Goal: Transaction & Acquisition: Obtain resource

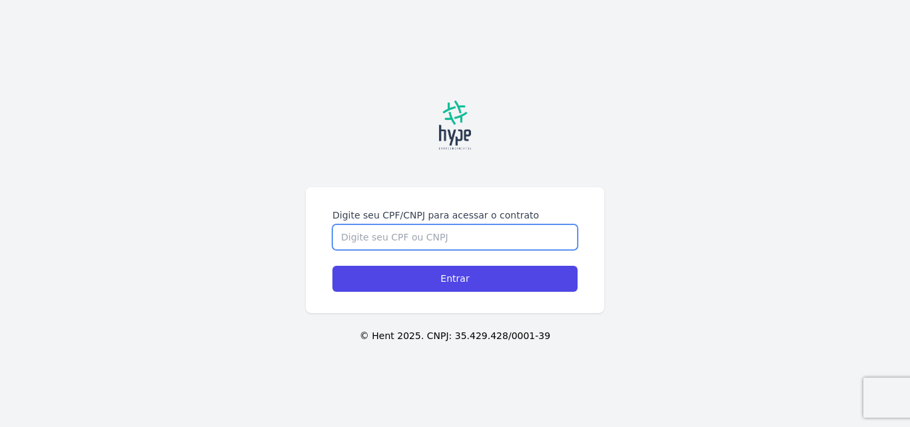
click at [429, 242] on input "Digite seu CPF/CNPJ para acessar o contrato" at bounding box center [454, 236] width 245 height 25
type input "38540905000127"
click at [332, 266] on input "Entrar" at bounding box center [454, 279] width 245 height 26
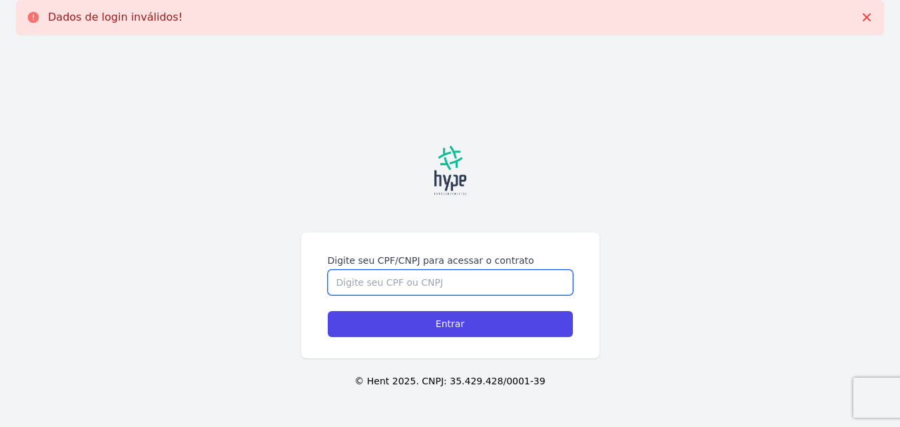
click at [380, 293] on input "Digite seu CPF/CNPJ para acessar o contrato" at bounding box center [450, 282] width 245 height 25
type input "38540905000127"
click at [328, 311] on input "Entrar" at bounding box center [450, 324] width 245 height 26
click at [380, 293] on input "Digite seu CPF/CNPJ para acessar o contrato" at bounding box center [450, 282] width 245 height 25
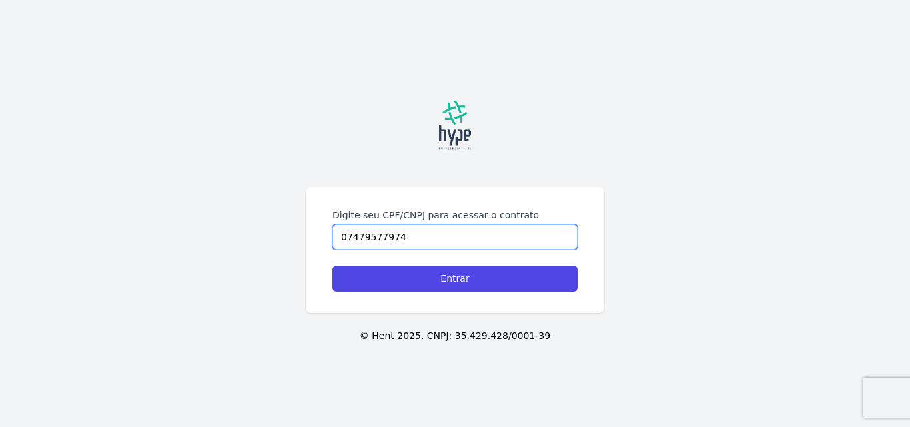
type input "07479577974"
click at [332, 266] on input "Entrar" at bounding box center [454, 279] width 245 height 26
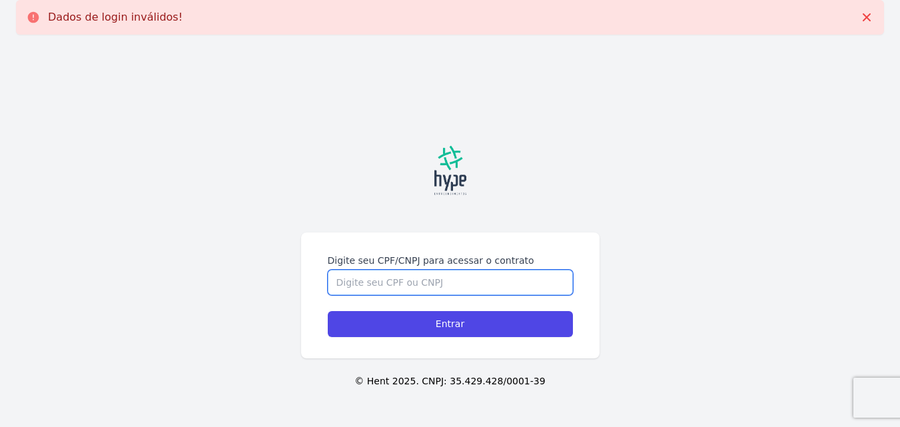
click at [380, 293] on input "Digite seu CPF/CNPJ para acessar o contrato" at bounding box center [450, 282] width 245 height 25
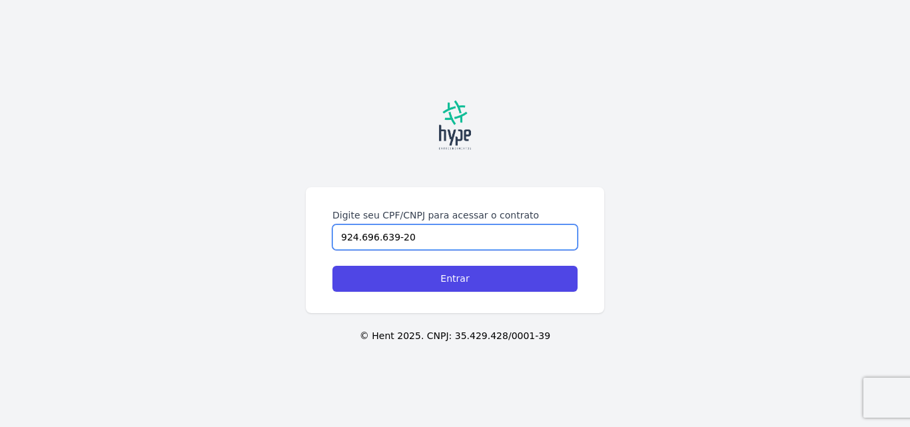
type input "924.696.639-20"
click at [332, 266] on input "Entrar" at bounding box center [454, 279] width 245 height 26
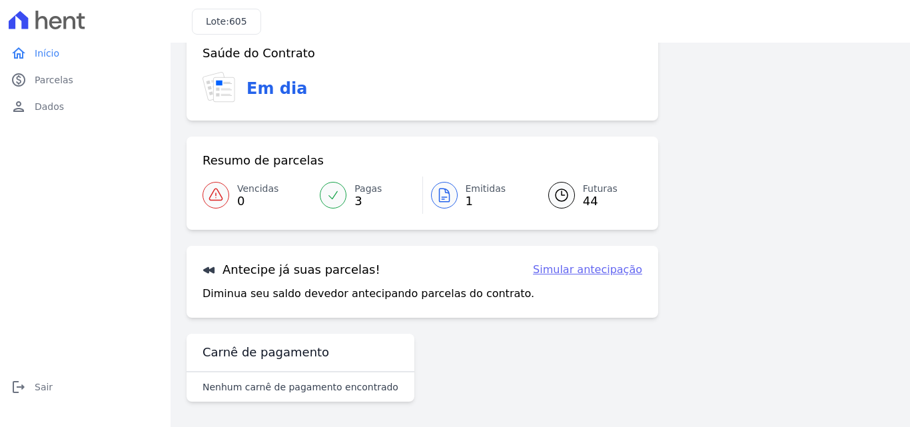
scroll to position [81, 0]
click at [484, 192] on span "Emitidas" at bounding box center [486, 188] width 41 height 14
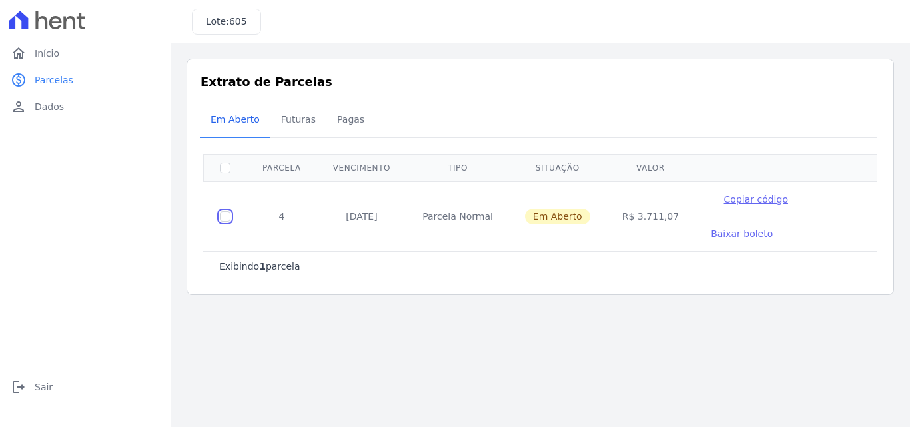
click at [224, 218] on input "checkbox" at bounding box center [225, 216] width 11 height 11
checkbox input "true"
click at [711, 234] on span "Baixar boleto" at bounding box center [742, 233] width 62 height 11
drag, startPoint x: 619, startPoint y: 218, endPoint x: 653, endPoint y: 219, distance: 34.0
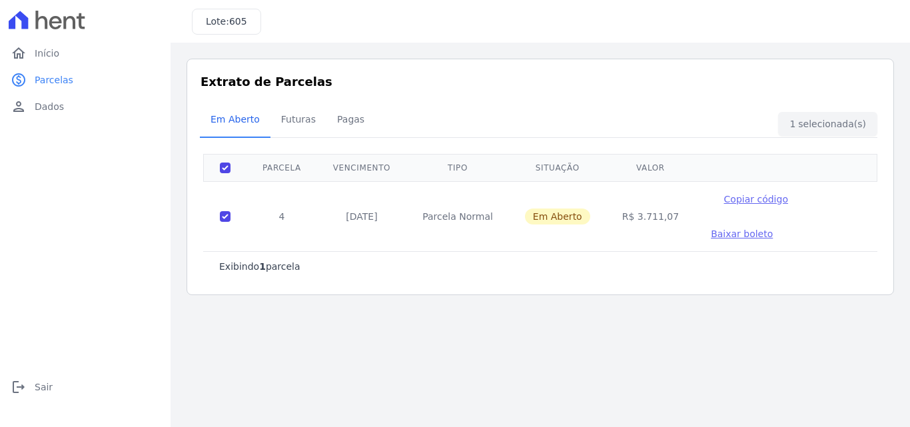
click at [653, 219] on td "R$ 3.711,07" at bounding box center [650, 216] width 89 height 70
click at [646, 217] on td "R$ 3.711,07" at bounding box center [650, 216] width 89 height 70
drag, startPoint x: 616, startPoint y: 217, endPoint x: 653, endPoint y: 210, distance: 37.2
click at [653, 210] on td "R$ 3.711,07" at bounding box center [650, 216] width 89 height 70
click at [642, 217] on td "R$ 3.711,07" at bounding box center [650, 216] width 89 height 70
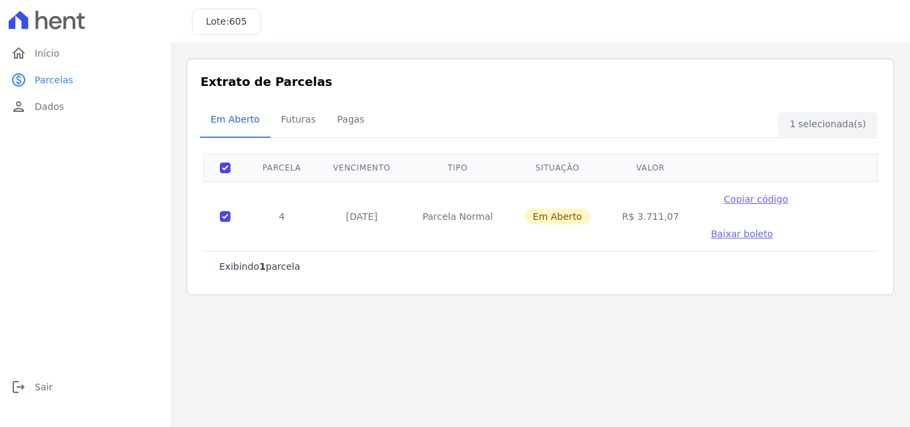
click at [711, 238] on span "Baixar boleto" at bounding box center [742, 233] width 62 height 11
